Goal: Task Accomplishment & Management: Manage account settings

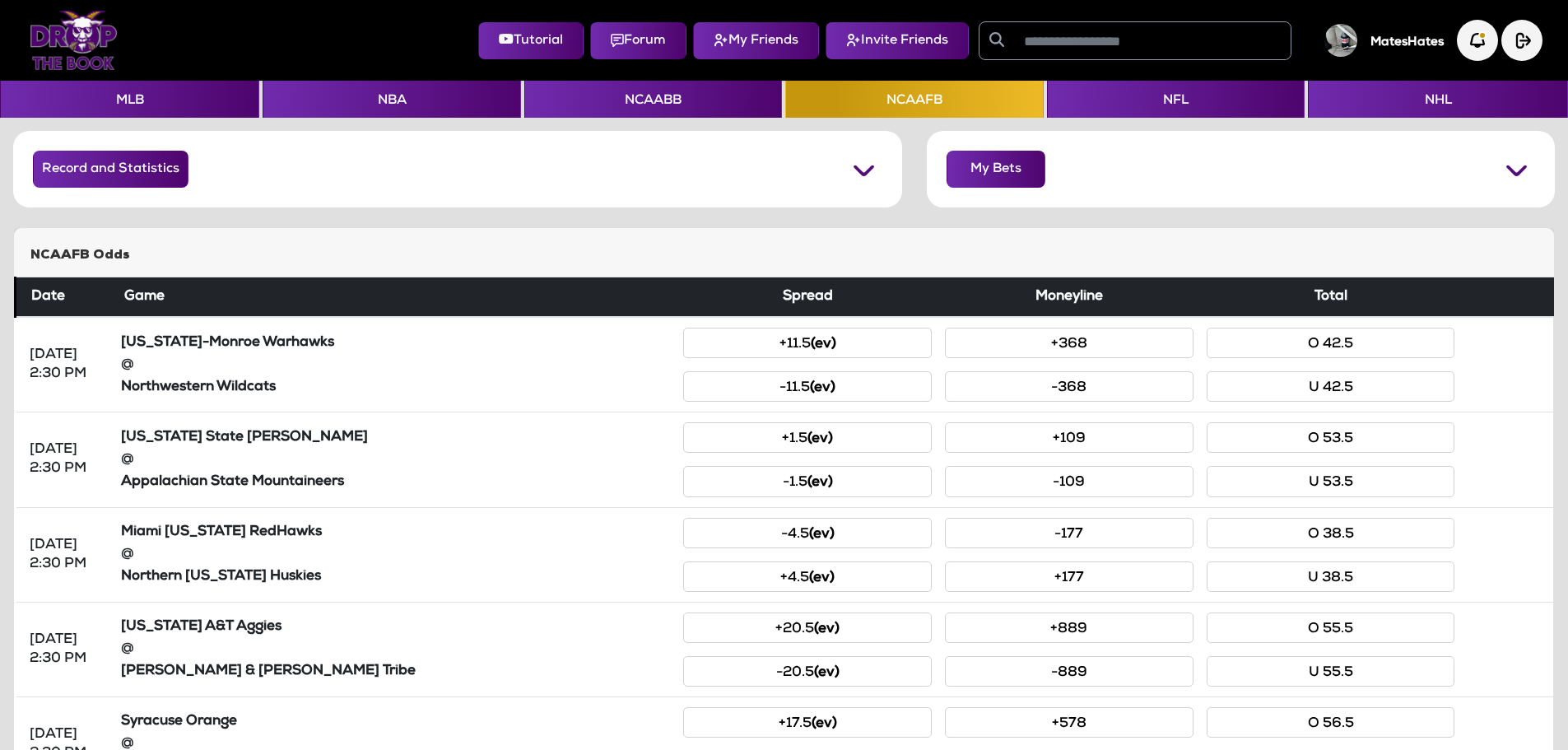
scroll to position [635, 0]
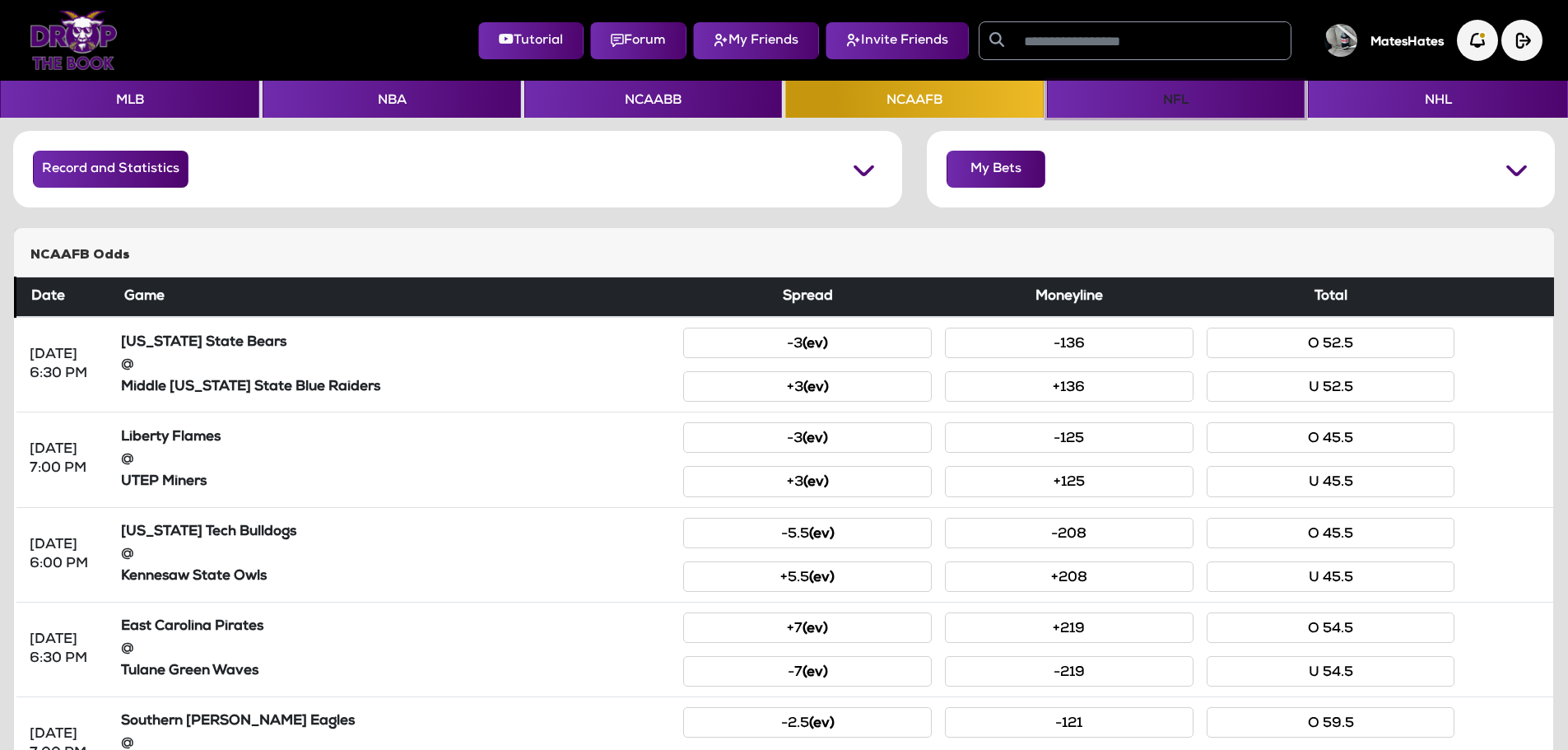
click at [1184, 107] on button "NFL" at bounding box center [1176, 99] width 258 height 37
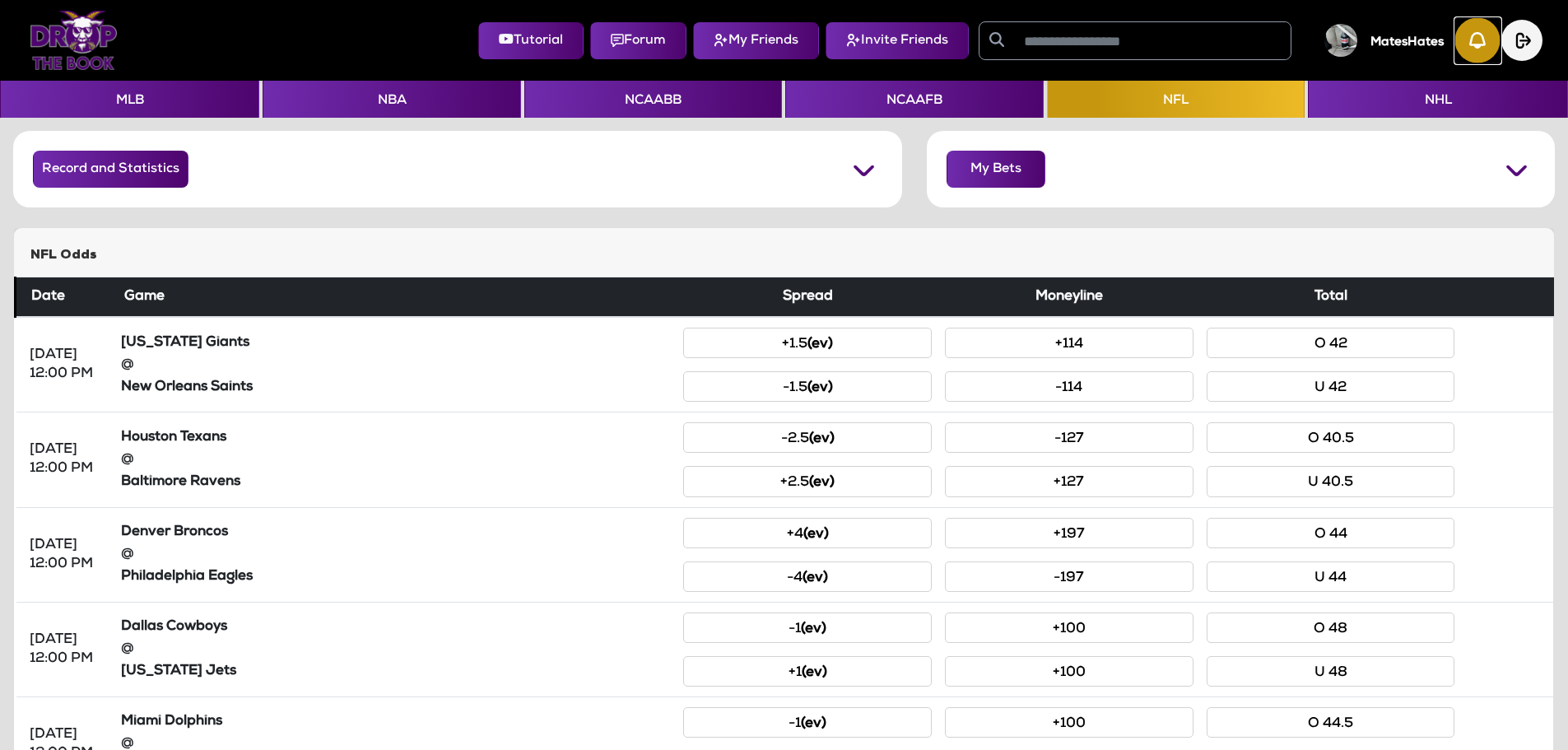
click at [1477, 42] on img "button" at bounding box center [1479, 41] width 46 height 46
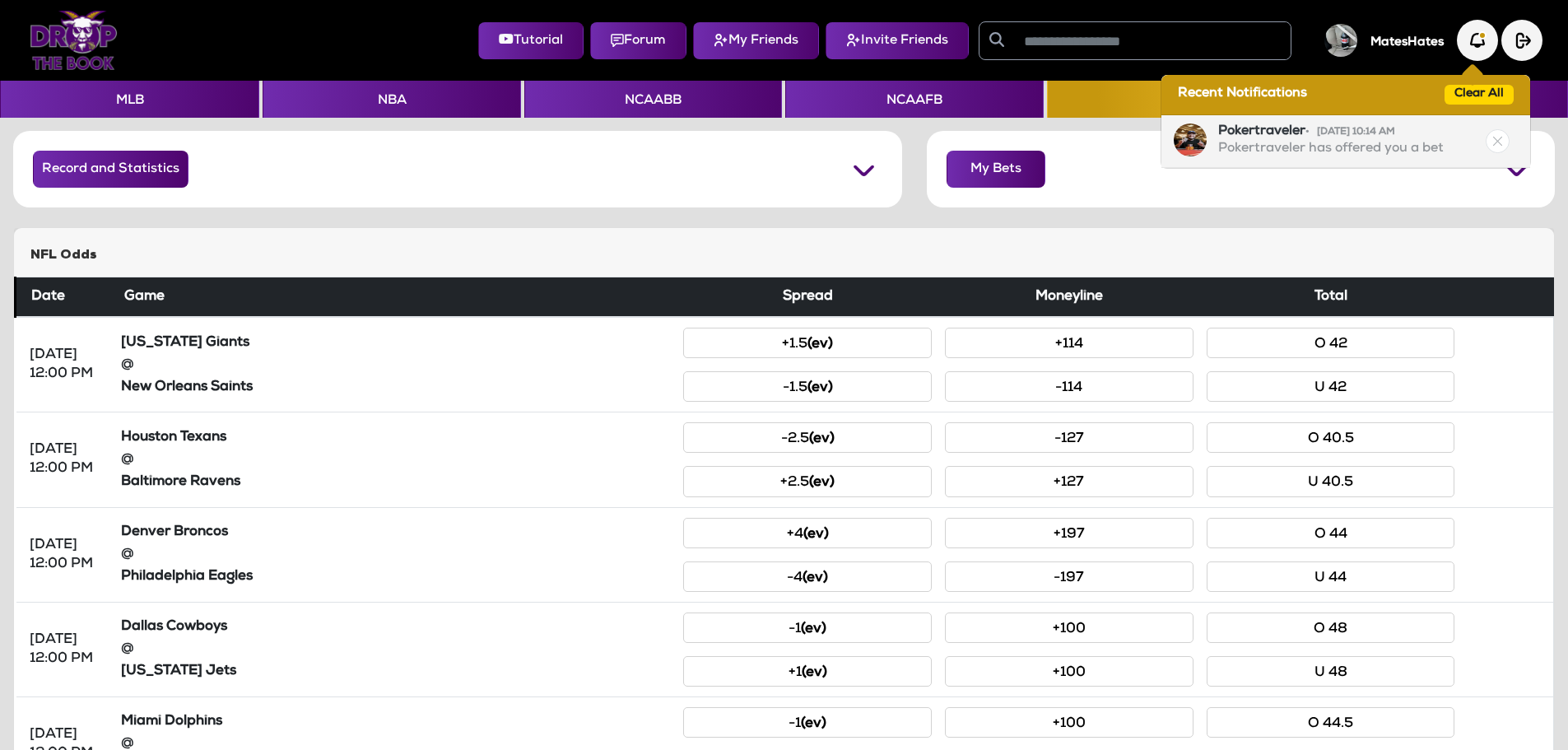
click at [1356, 149] on p "Pokertraveler has offered you a bet" at bounding box center [1331, 149] width 226 height 18
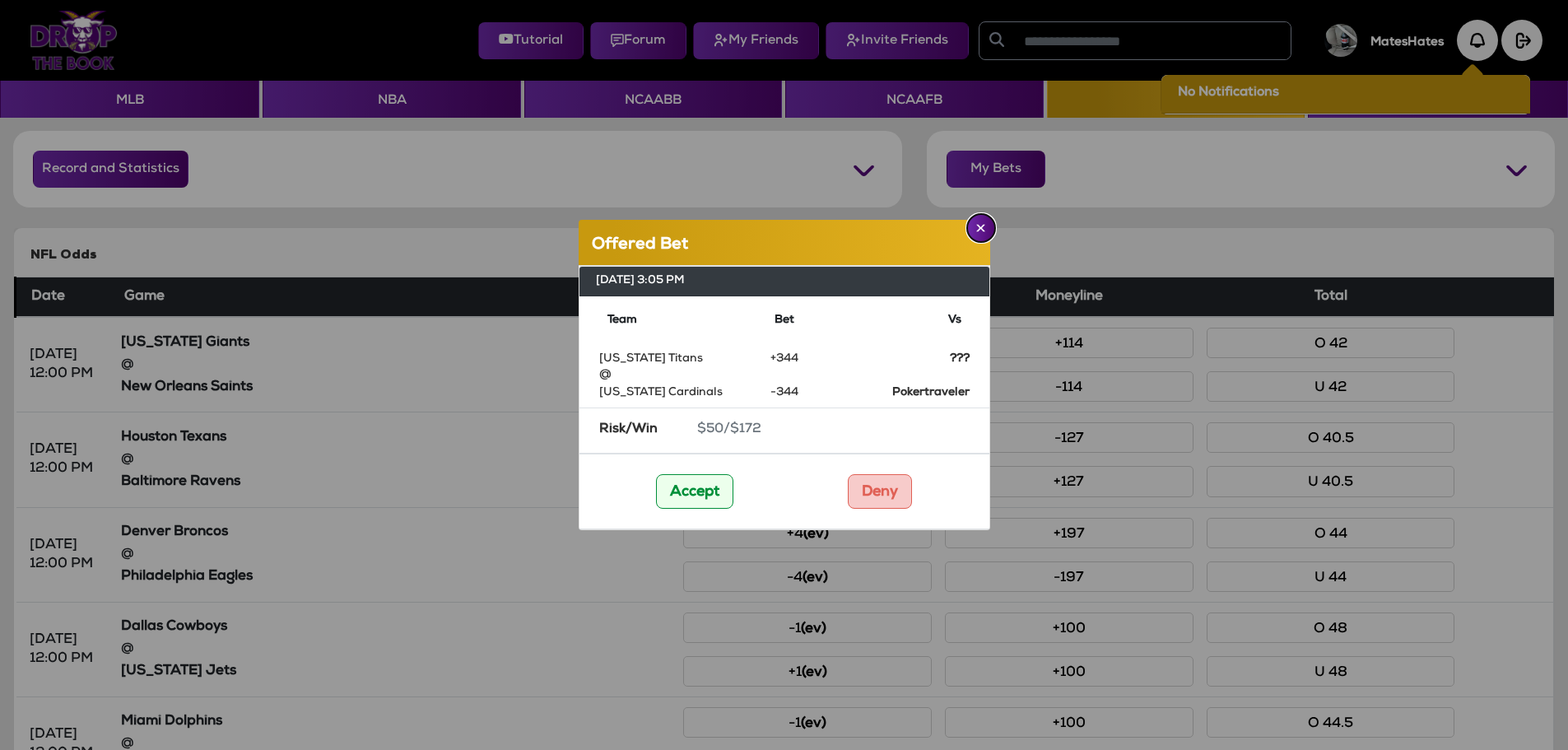
click at [977, 231] on img "Close" at bounding box center [981, 227] width 10 height 9
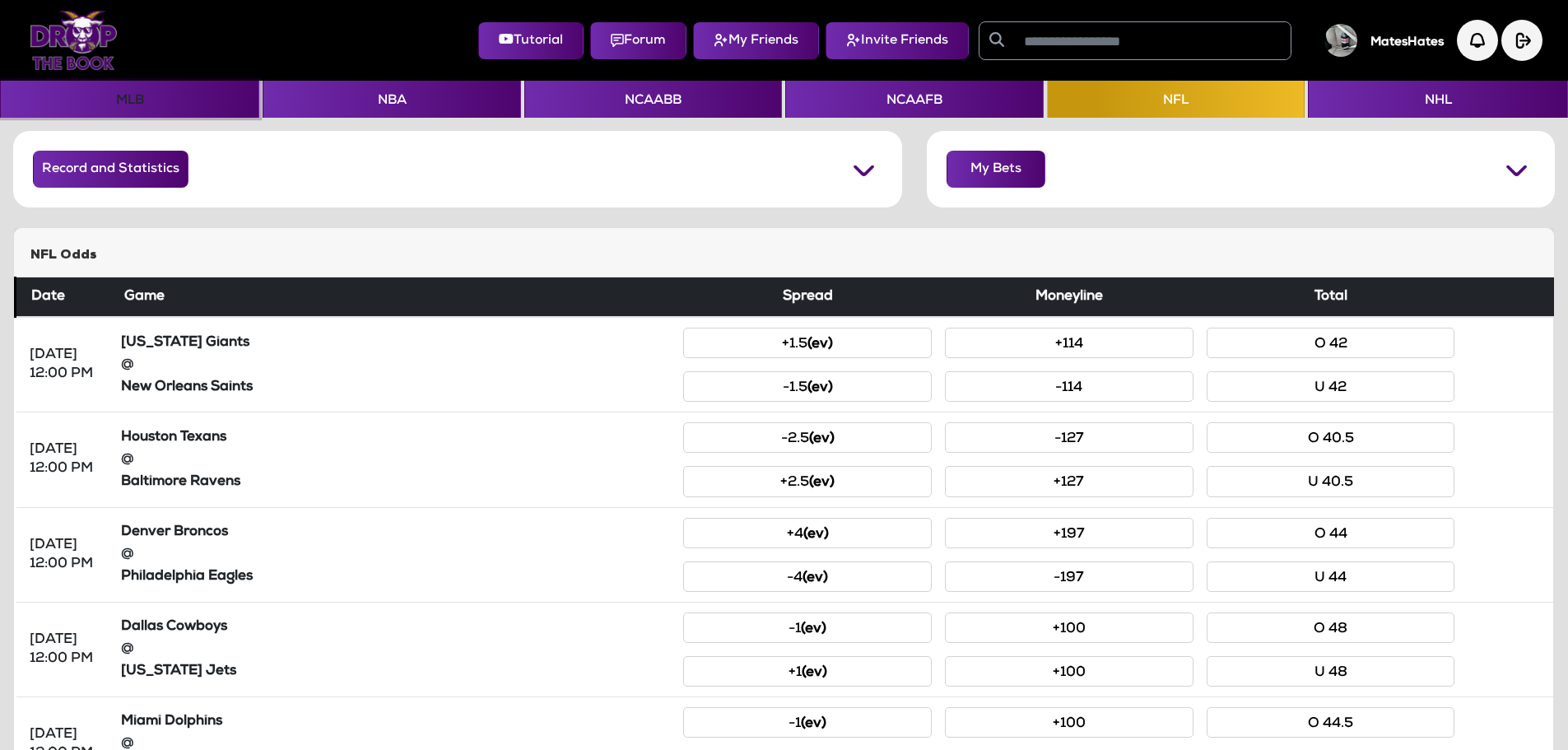
click at [160, 106] on button "MLB" at bounding box center [129, 99] width 259 height 37
